Goal: Use online tool/utility

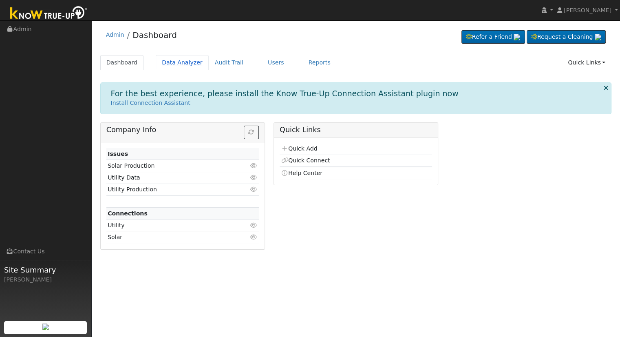
click at [178, 63] on link "Data Analyzer" at bounding box center [182, 62] width 53 height 15
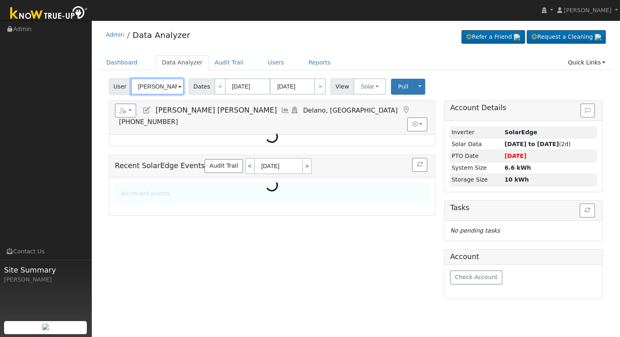
click at [159, 84] on input "Jose Maria Lucatero Morfin" at bounding box center [157, 86] width 53 height 16
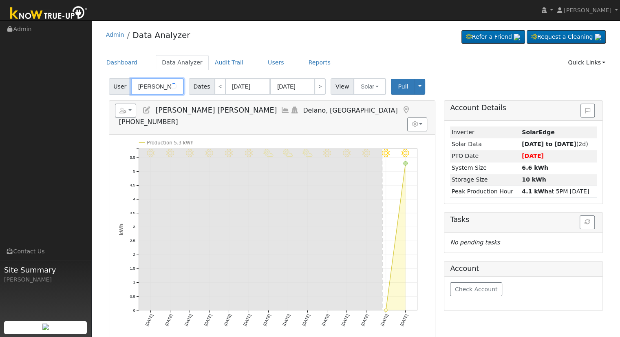
click at [159, 84] on input "Jose Maria Lucatero Morfin" at bounding box center [157, 86] width 53 height 16
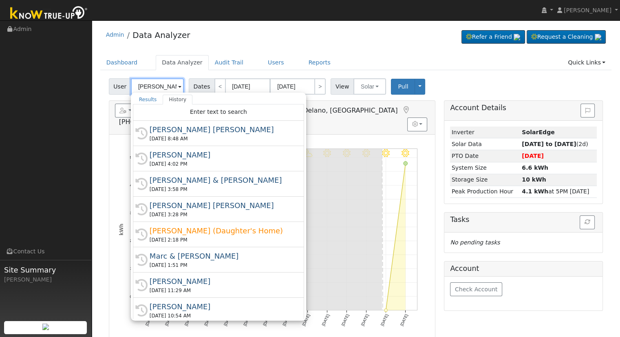
click at [159, 84] on input "Jose Maria Lucatero Morfin" at bounding box center [157, 86] width 53 height 16
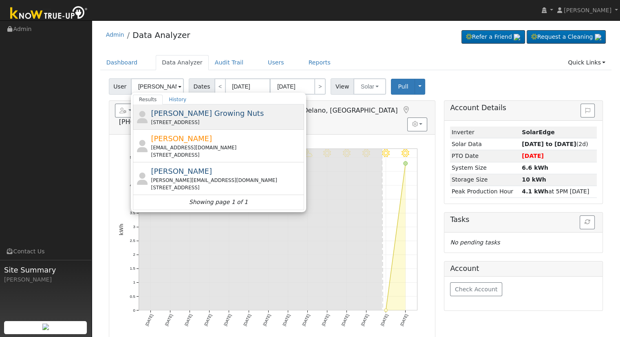
click at [157, 117] on span "Massaro Growing Nuts" at bounding box center [207, 113] width 113 height 9
type input "Massaro Growing Nuts"
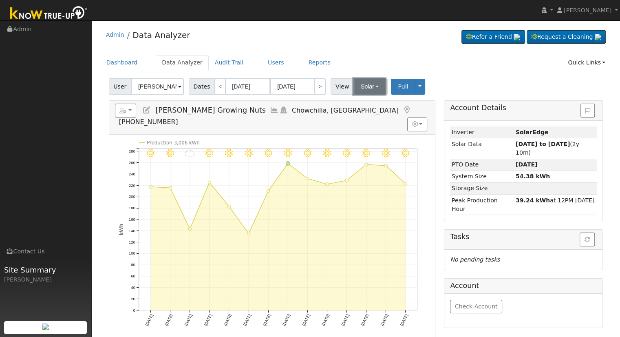
click at [357, 80] on button "Solar" at bounding box center [369, 86] width 33 height 16
click at [367, 103] on link "Utility" at bounding box center [380, 104] width 57 height 11
